Goal: Find specific page/section: Find specific page/section

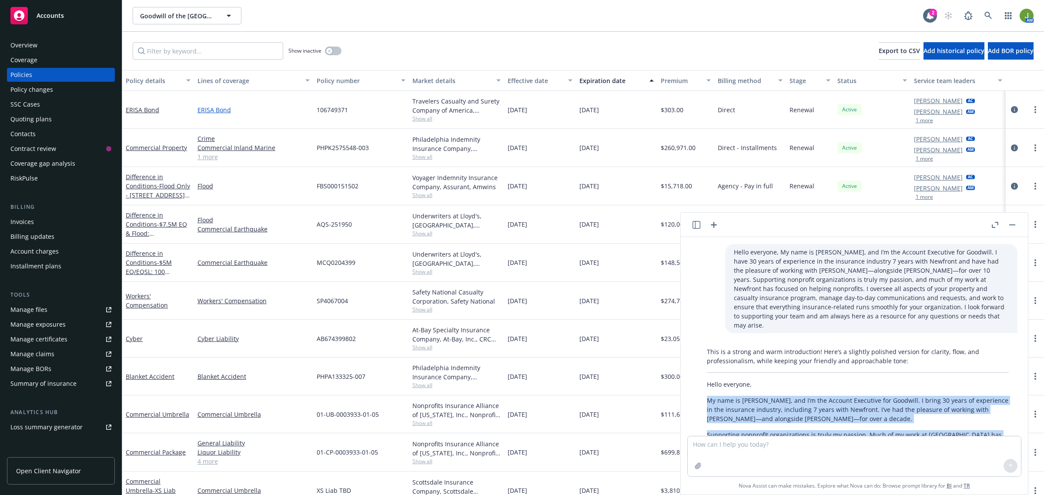
scroll to position [95, 0]
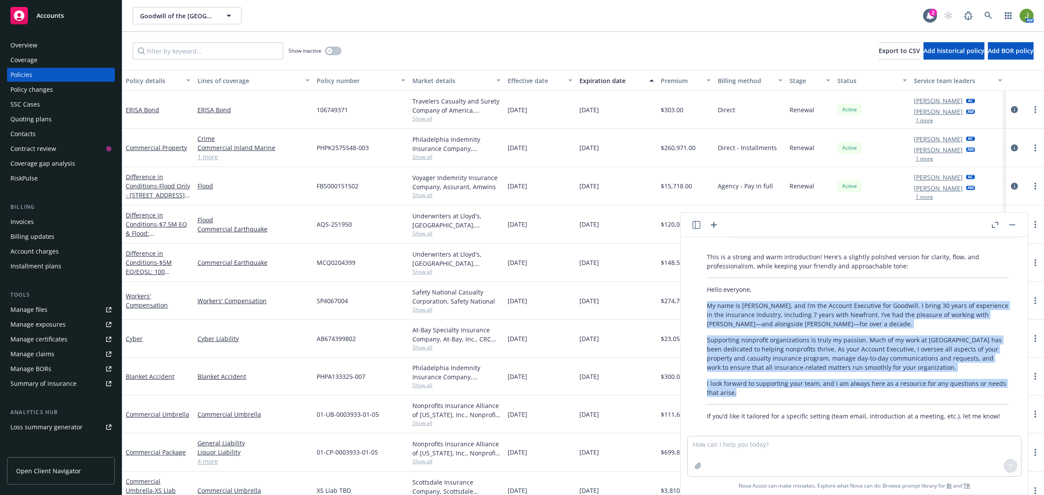
click at [994, 223] on icon "button" at bounding box center [995, 225] width 7 height 6
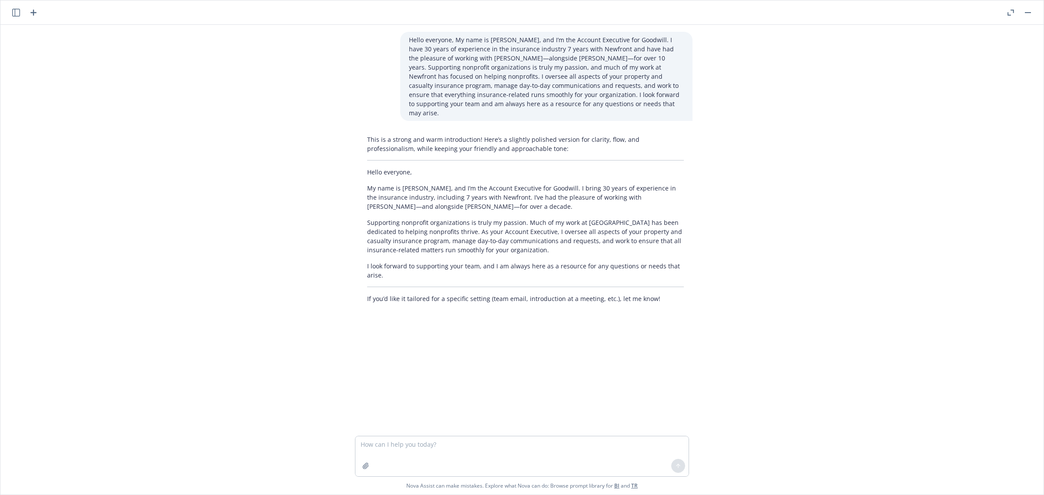
click at [1005, 8] on div at bounding box center [1019, 12] width 28 height 10
click at [1010, 13] on icon "button" at bounding box center [1011, 13] width 7 height 6
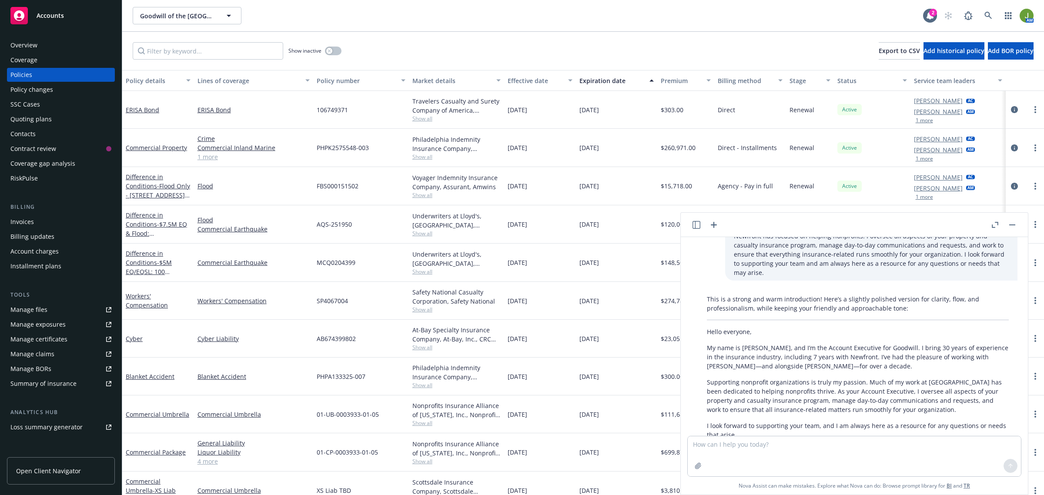
scroll to position [95, 0]
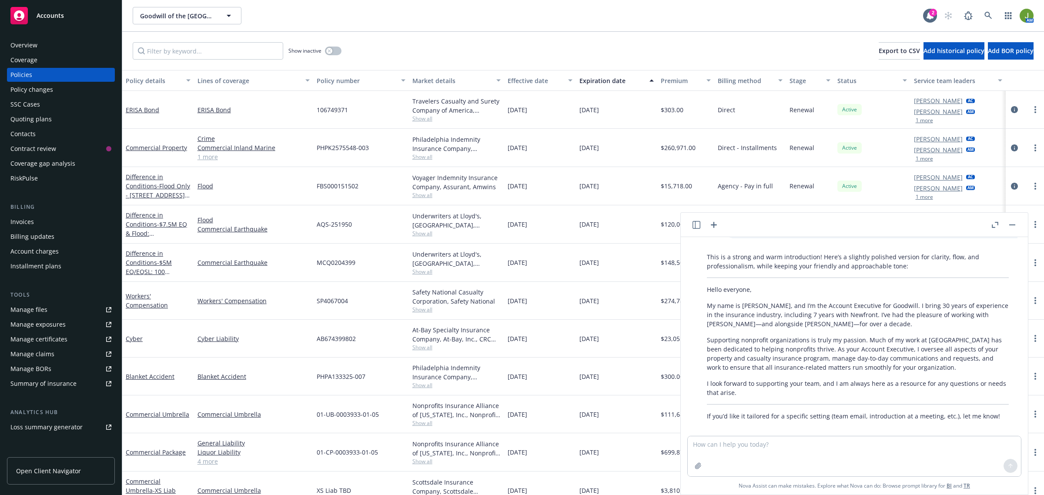
click at [1015, 226] on button "button" at bounding box center [1012, 225] width 10 height 10
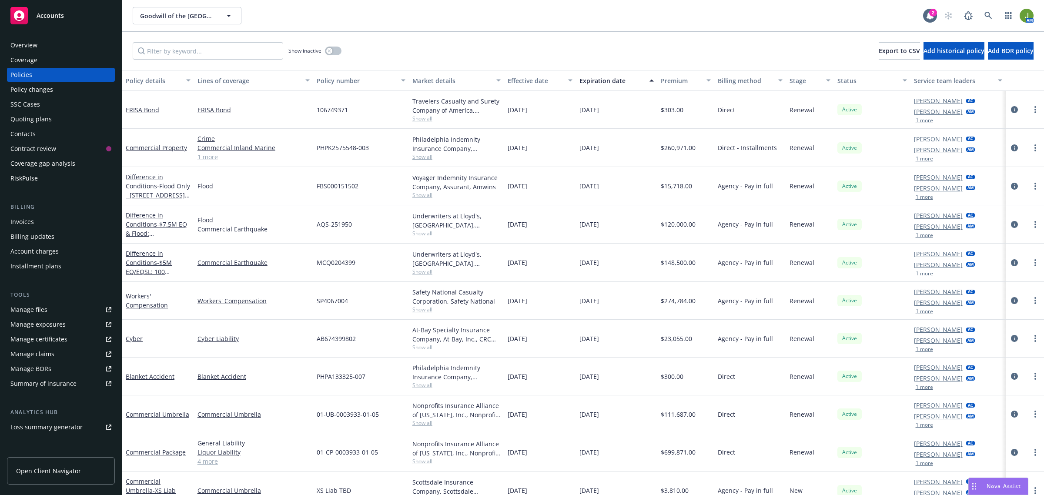
click at [29, 221] on div "Invoices" at bounding box center [21, 222] width 23 height 14
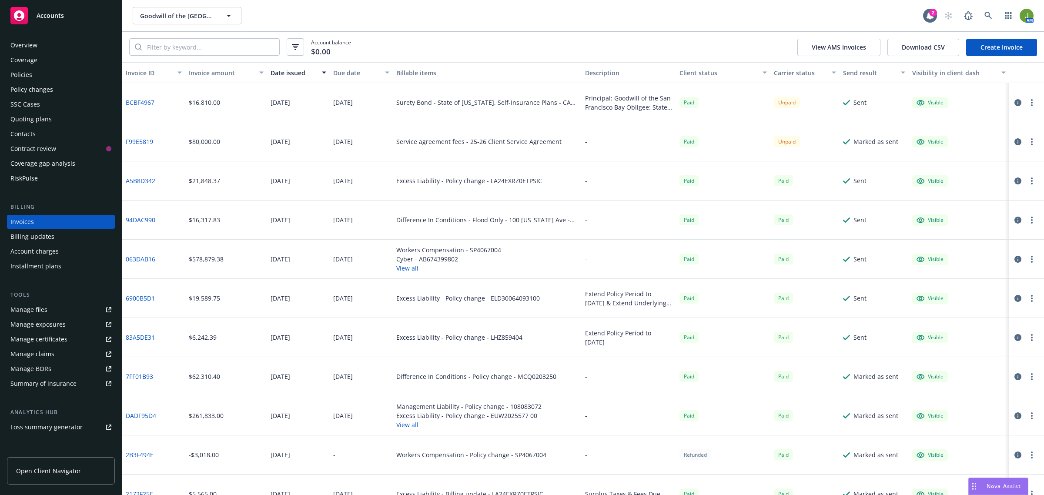
click at [35, 75] on div "Policies" at bounding box center [60, 75] width 101 height 14
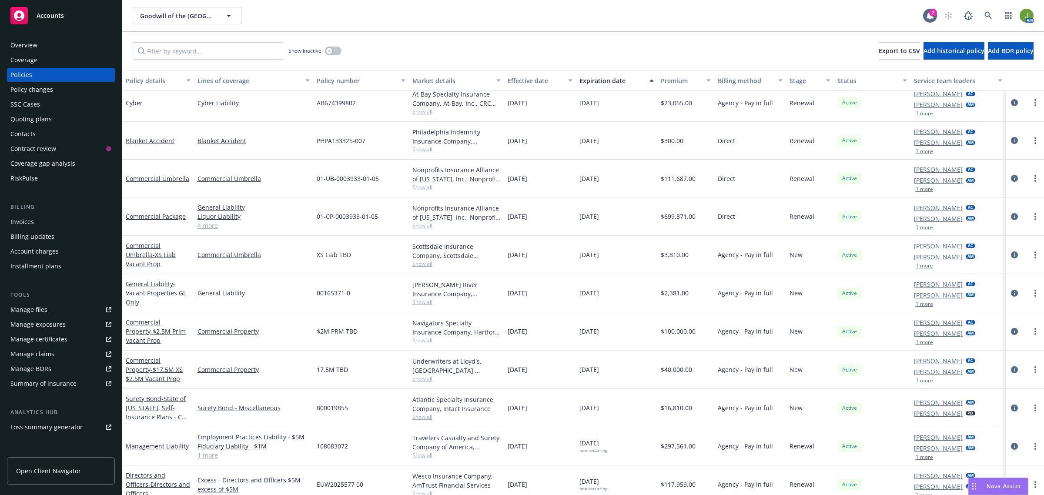
scroll to position [228, 0]
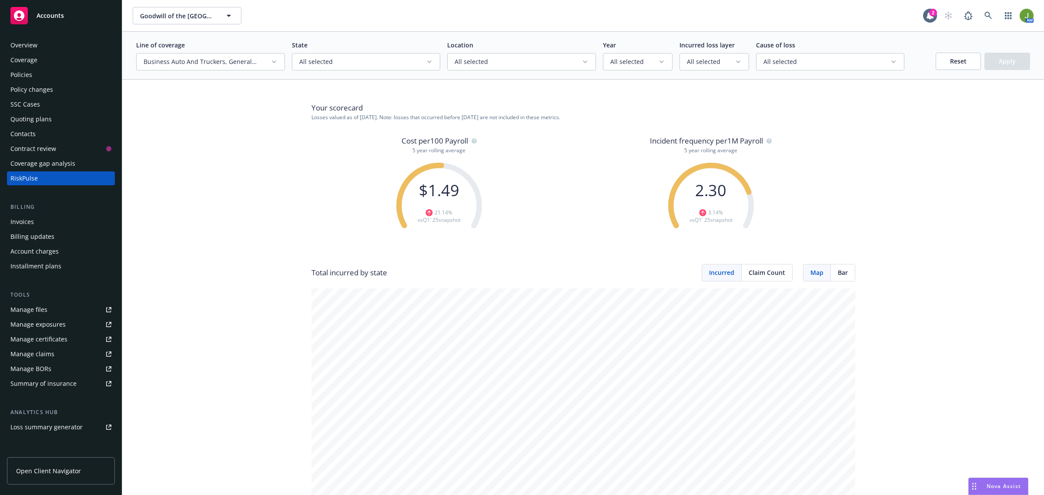
scroll to position [829, 0]
